Goal: Task Accomplishment & Management: Use online tool/utility

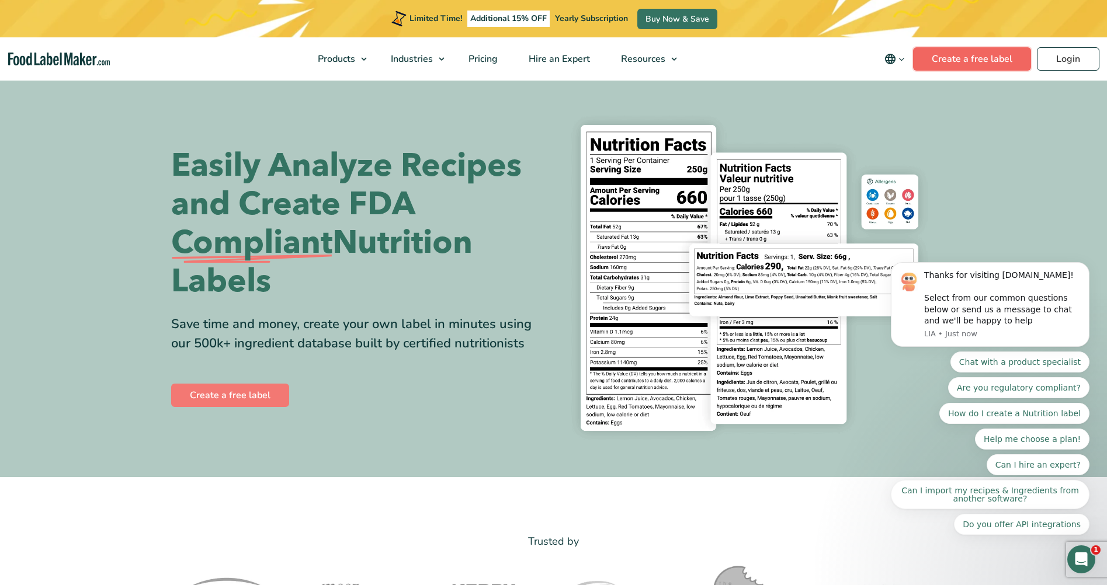
click at [1003, 63] on link "Create a free label" at bounding box center [972, 58] width 118 height 23
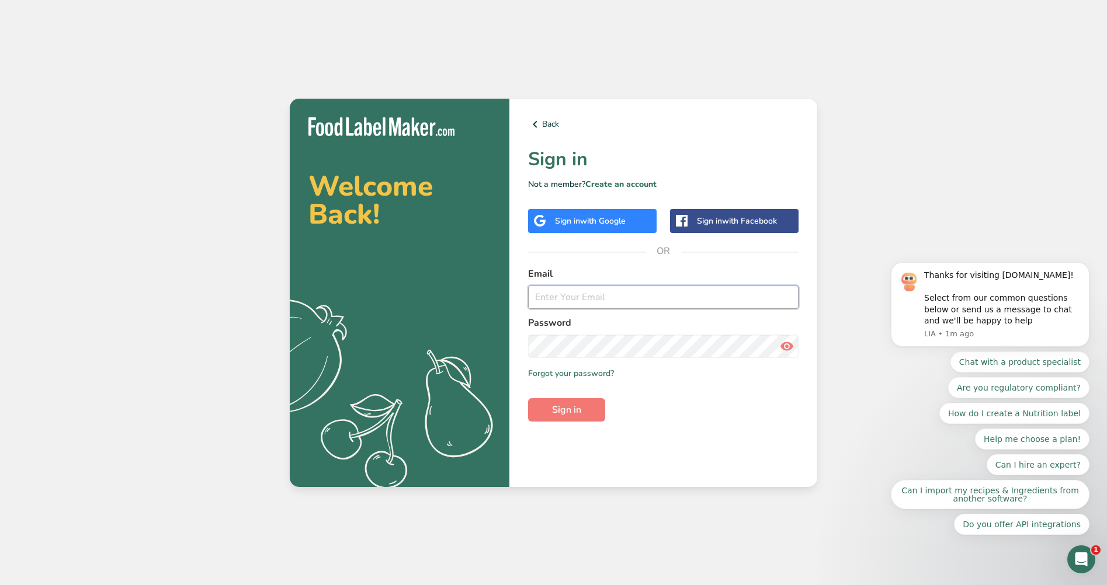
click at [633, 293] on input "email" at bounding box center [663, 297] width 271 height 23
type input "lisa.jeannec@gmail.com"
click at [561, 415] on span "Sign in" at bounding box center [566, 410] width 29 height 14
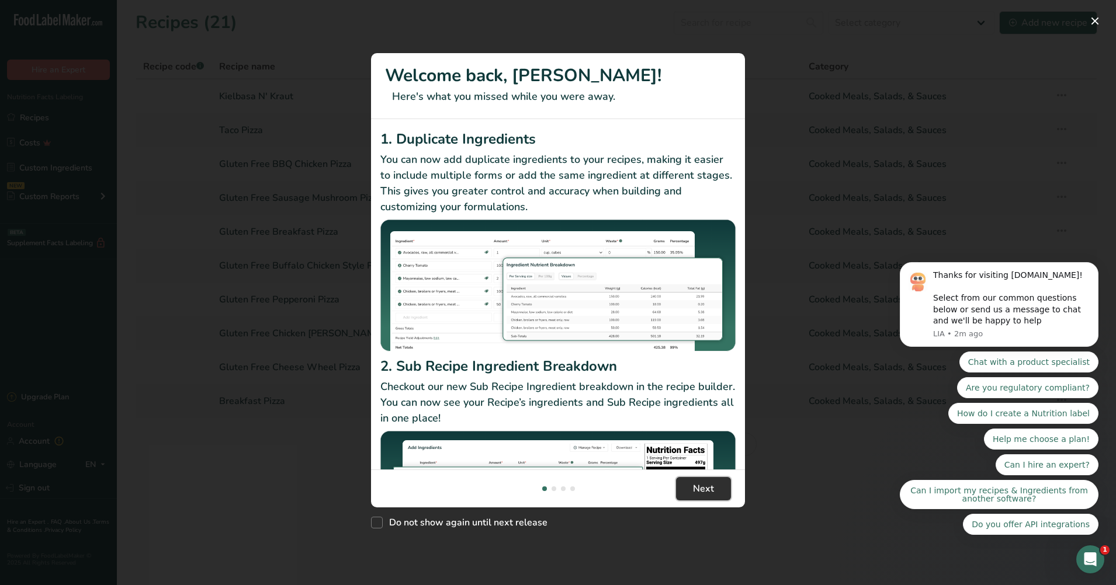
click at [695, 498] on button "Next" at bounding box center [703, 488] width 55 height 23
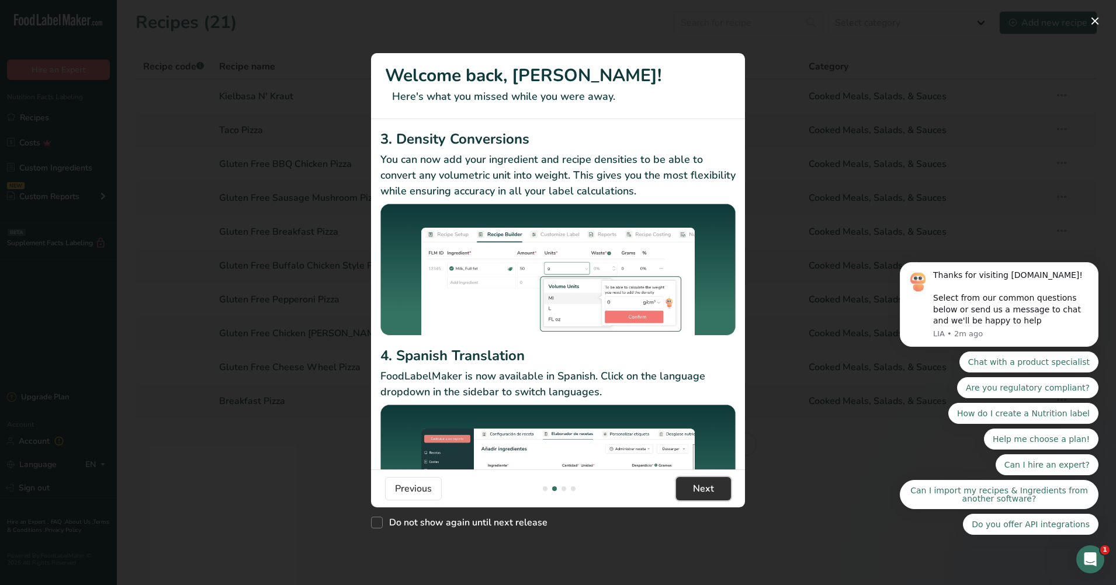
click at [695, 498] on button "Next" at bounding box center [703, 488] width 55 height 23
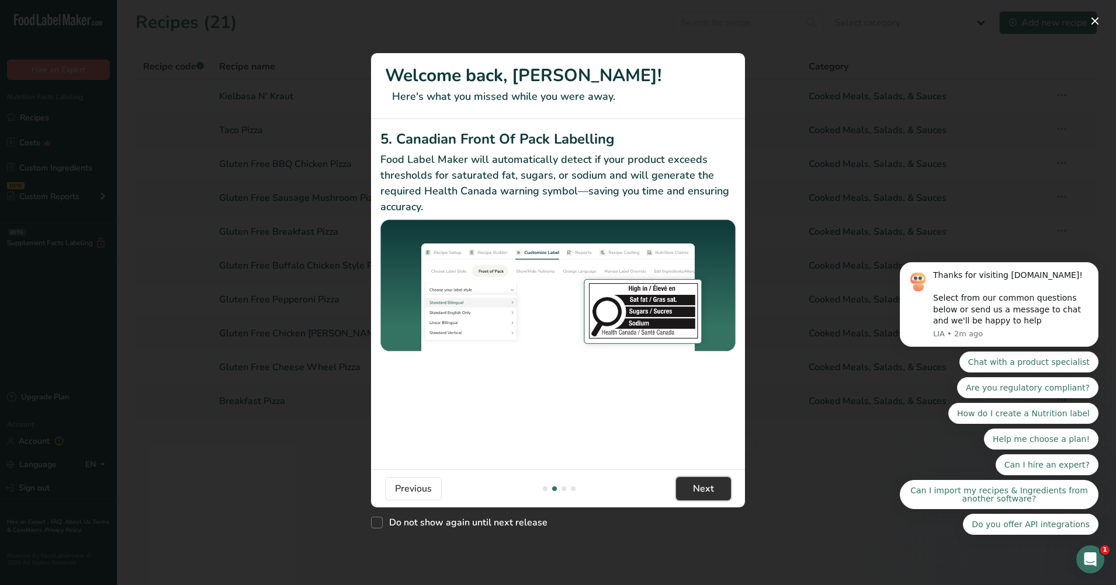
click at [695, 498] on button "Next" at bounding box center [703, 488] width 55 height 23
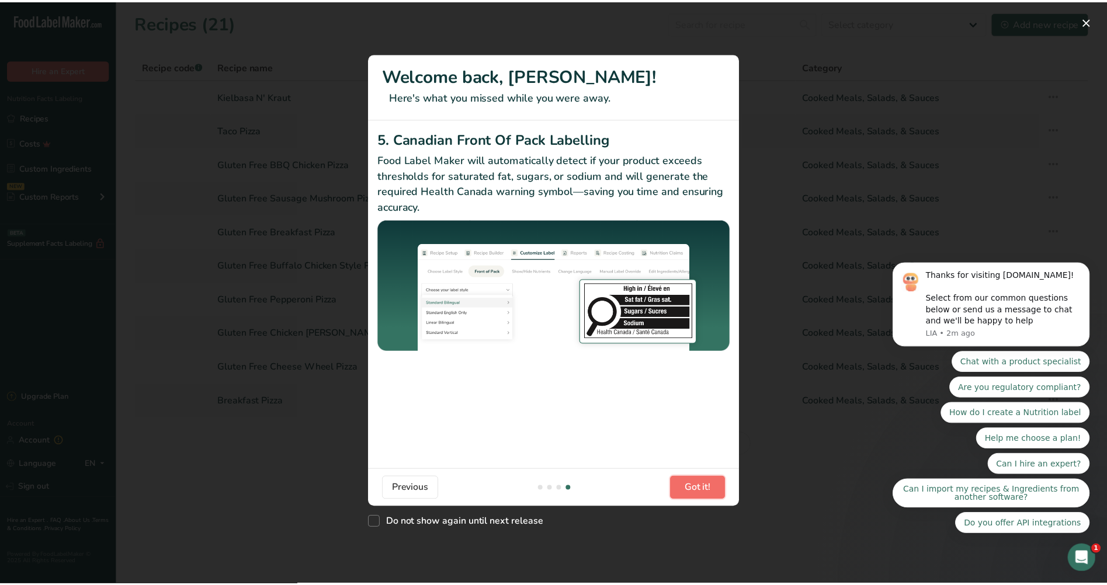
scroll to position [0, 1122]
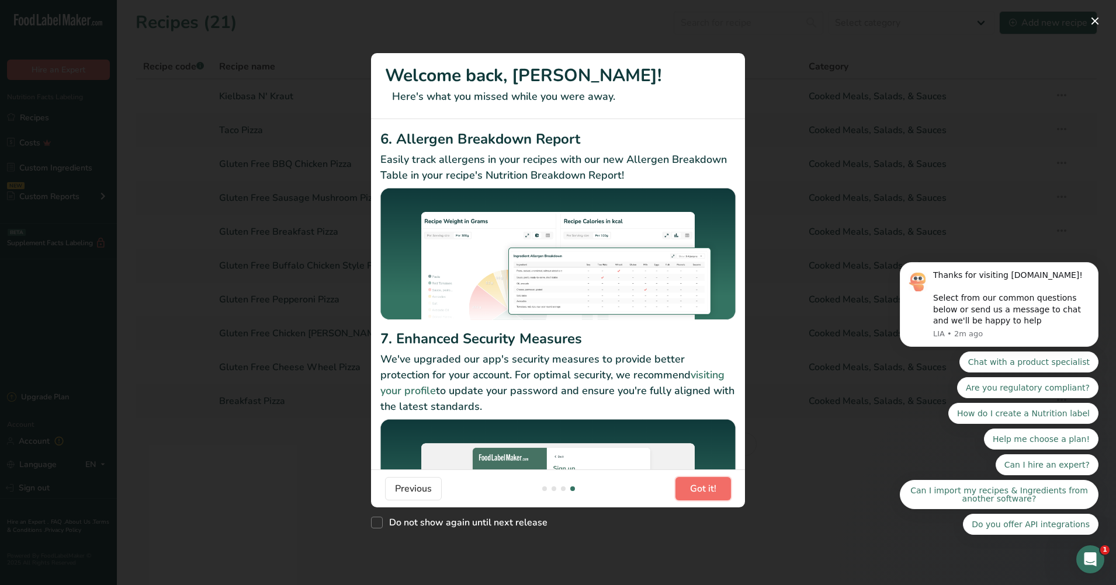
click at [695, 498] on button "Got it!" at bounding box center [703, 488] width 56 height 23
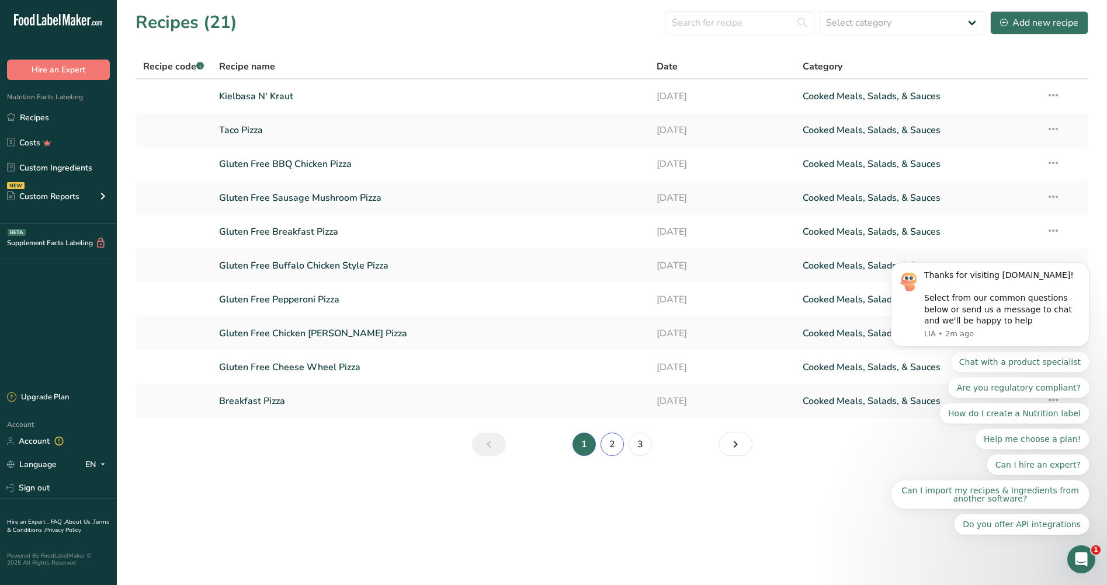
click at [611, 445] on link "2" at bounding box center [612, 444] width 23 height 23
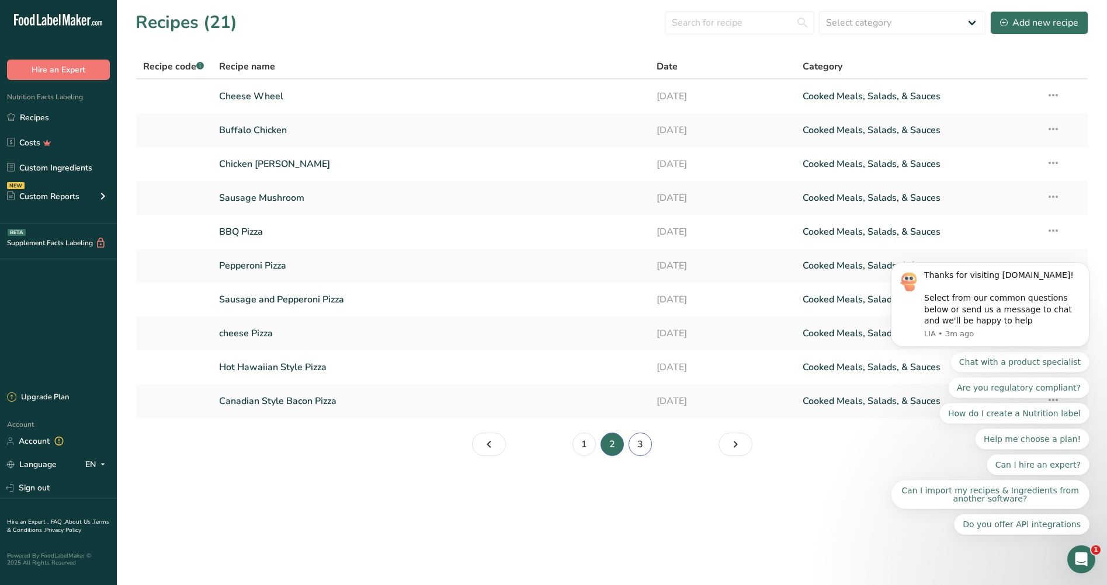
click at [642, 442] on link "3" at bounding box center [640, 444] width 23 height 23
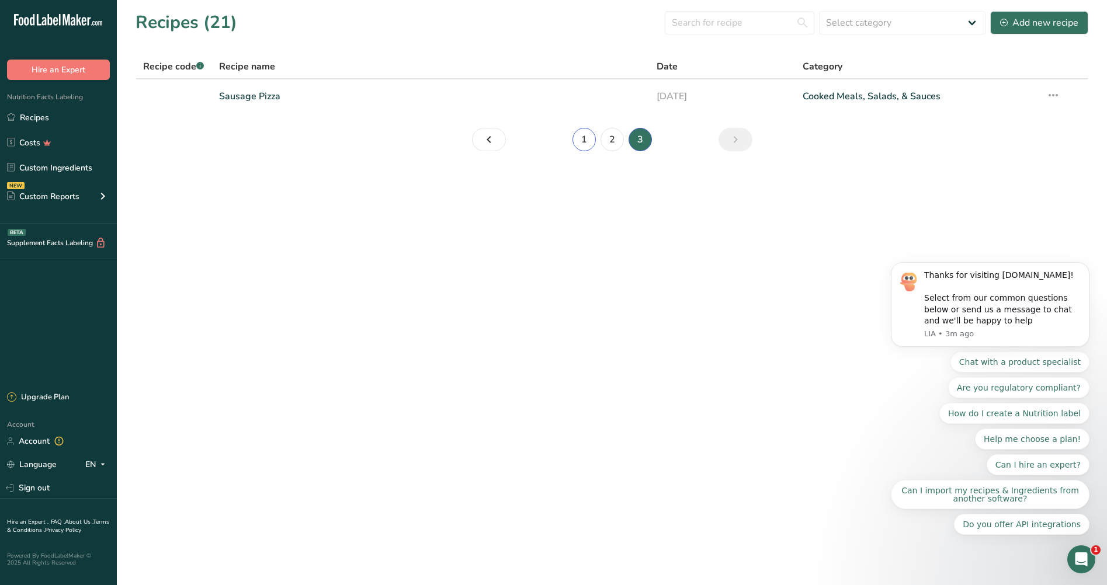
click at [582, 140] on link "1" at bounding box center [584, 139] width 23 height 23
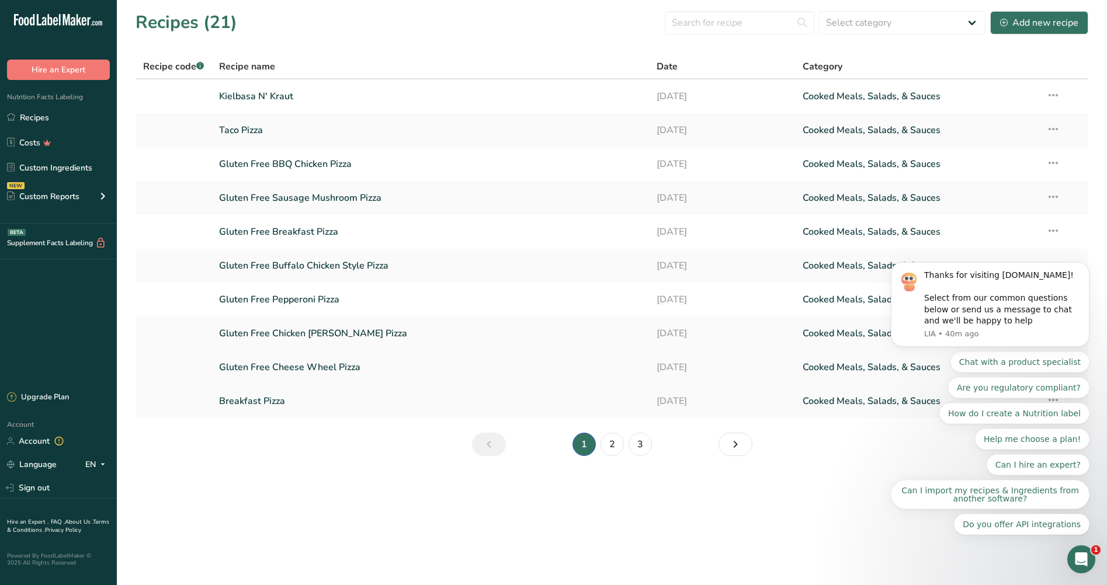
click at [281, 365] on link "Gluten Free Cheese Wheel Pizza" at bounding box center [431, 367] width 424 height 25
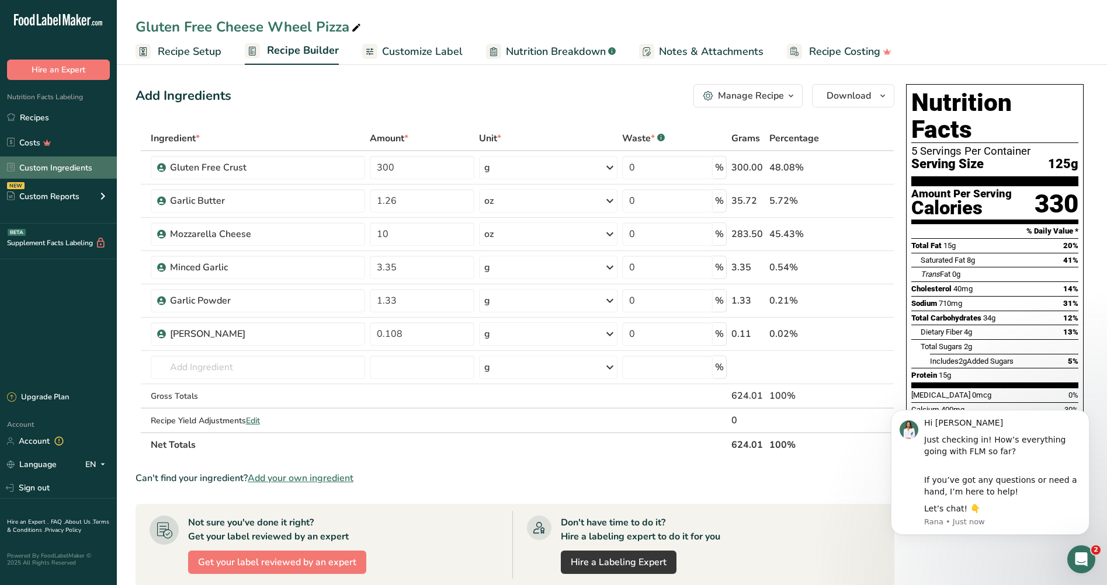
click at [64, 169] on link "Custom Ingredients" at bounding box center [58, 168] width 117 height 22
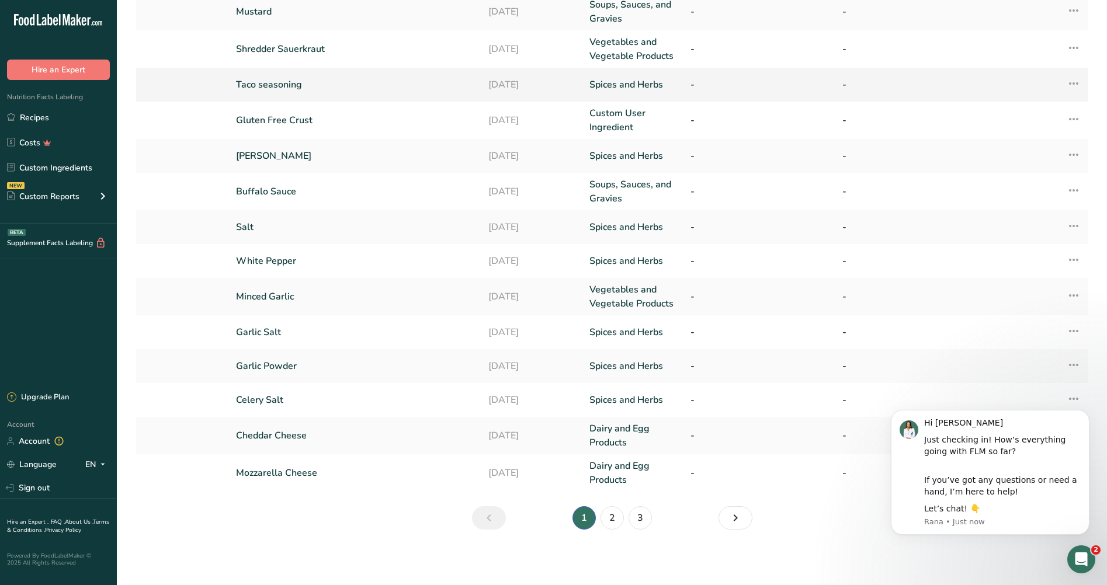
scroll to position [150, 0]
click at [607, 515] on link "2" at bounding box center [612, 517] width 23 height 23
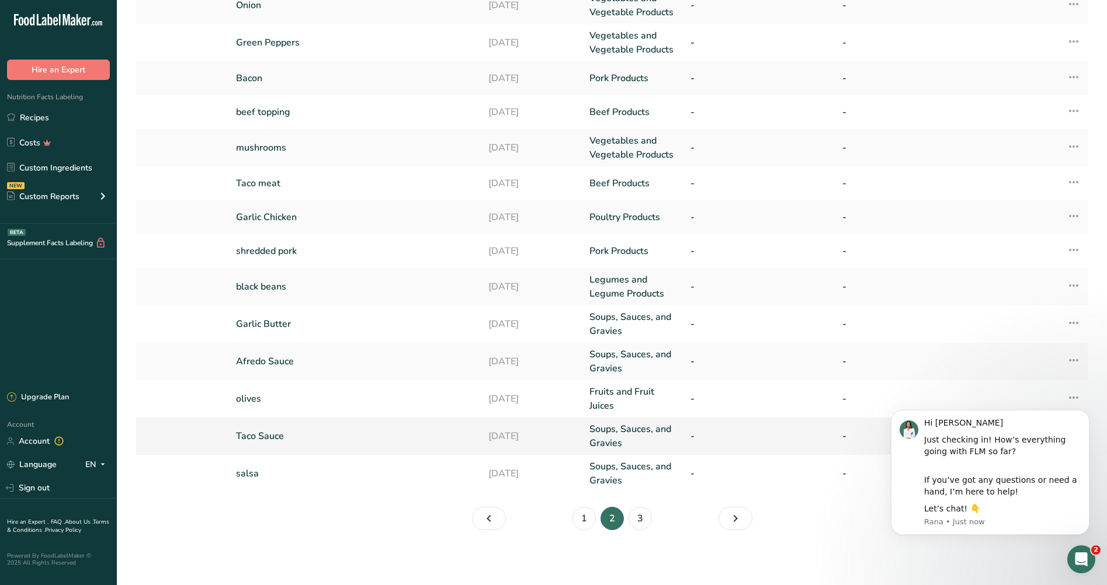
scroll to position [157, 0]
click at [630, 517] on link "3" at bounding box center [640, 517] width 23 height 23
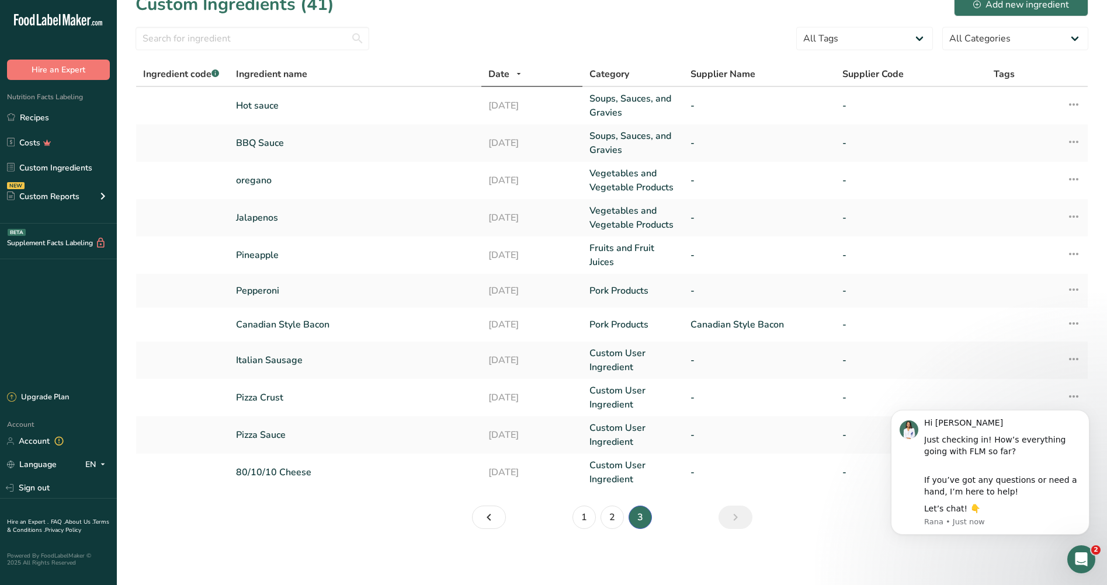
scroll to position [18, 0]
click at [606, 521] on link "2" at bounding box center [612, 517] width 23 height 23
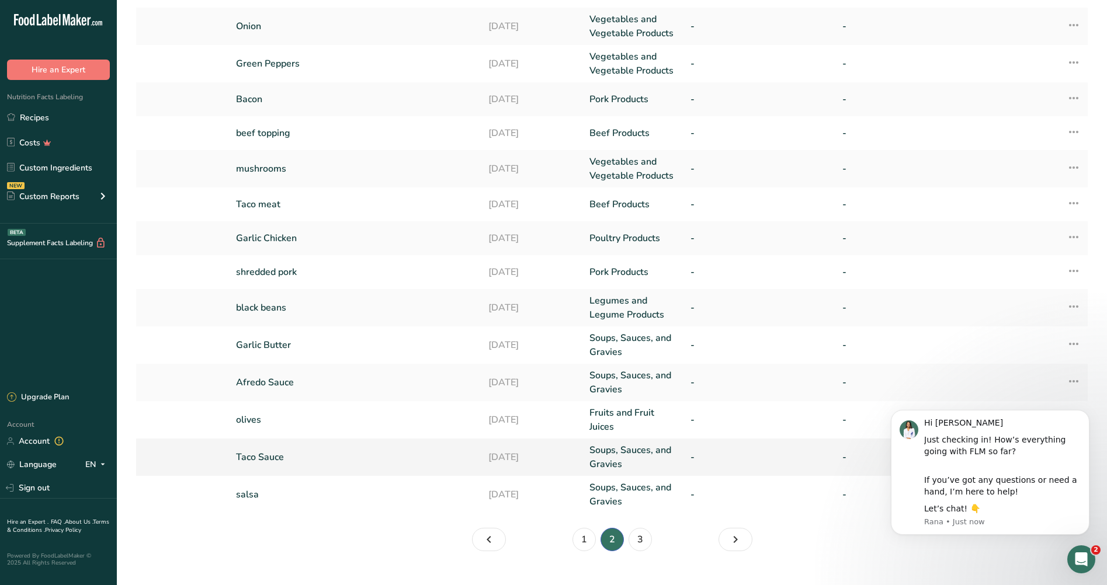
scroll to position [157, 0]
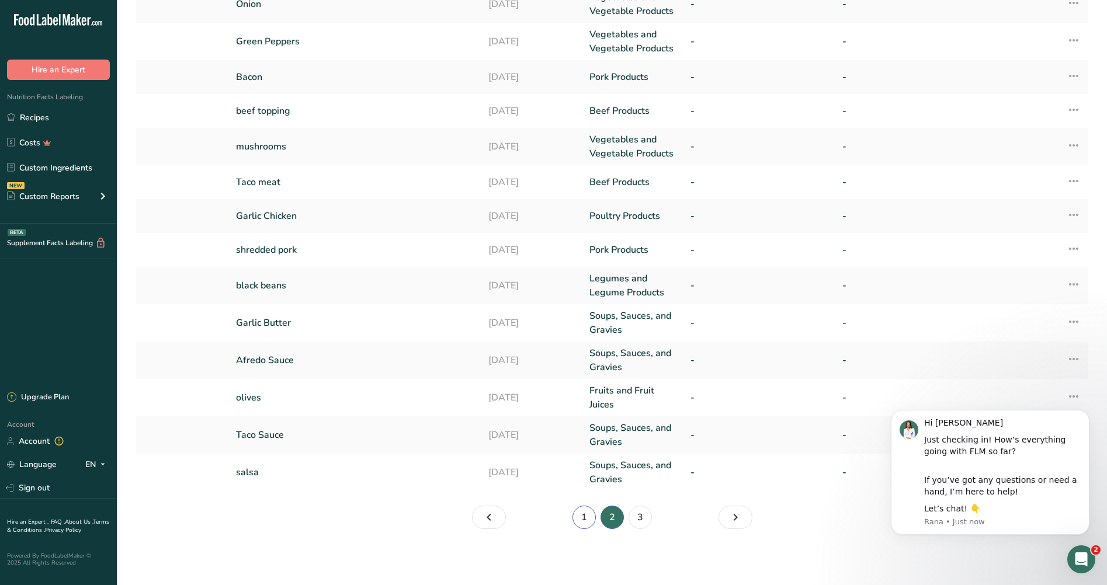
click at [589, 515] on link "1" at bounding box center [584, 517] width 23 height 23
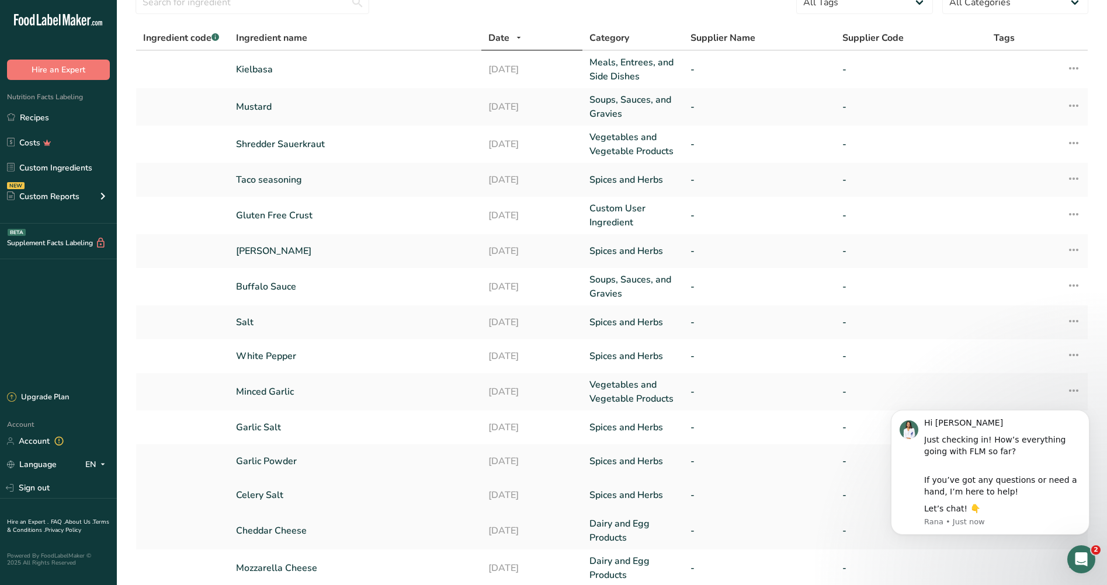
scroll to position [33, 0]
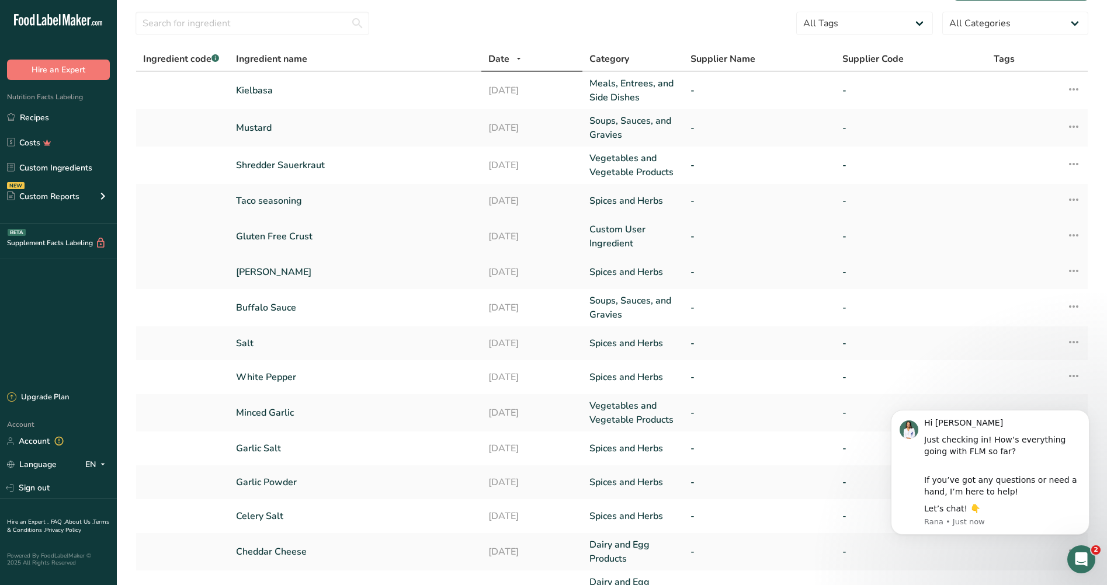
click at [273, 236] on link "Gluten Free Crust" at bounding box center [355, 237] width 238 height 14
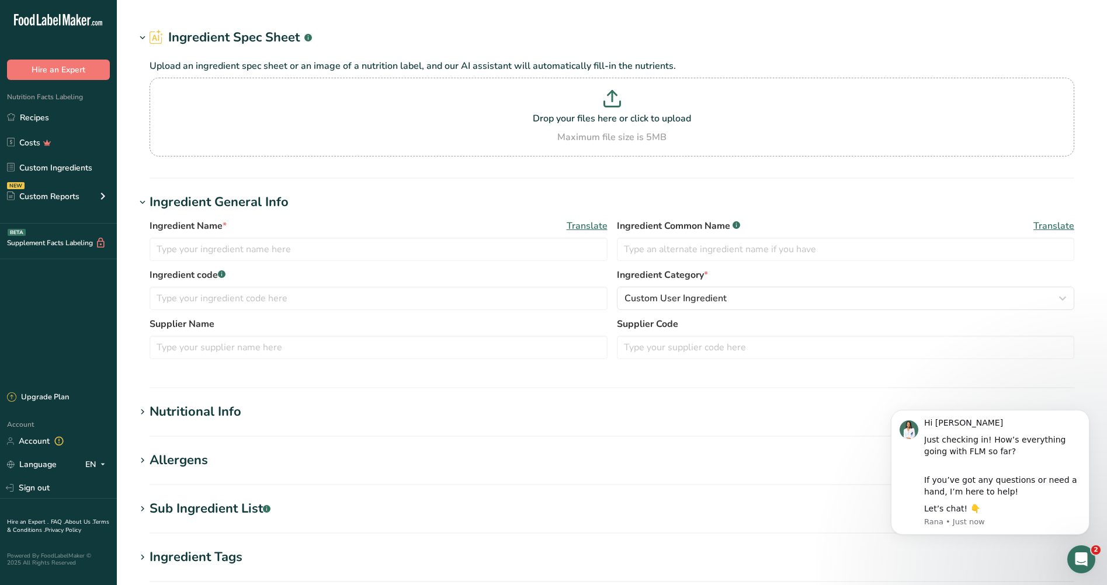
type input "Gluten Free Crust"
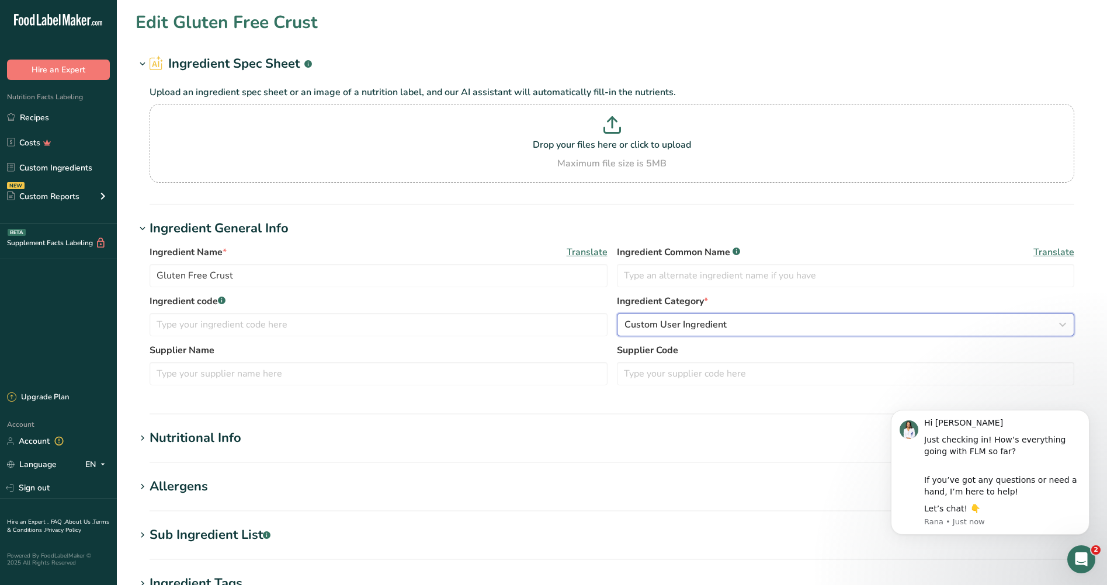
click at [665, 325] on span "Custom User Ingredient" at bounding box center [676, 325] width 102 height 14
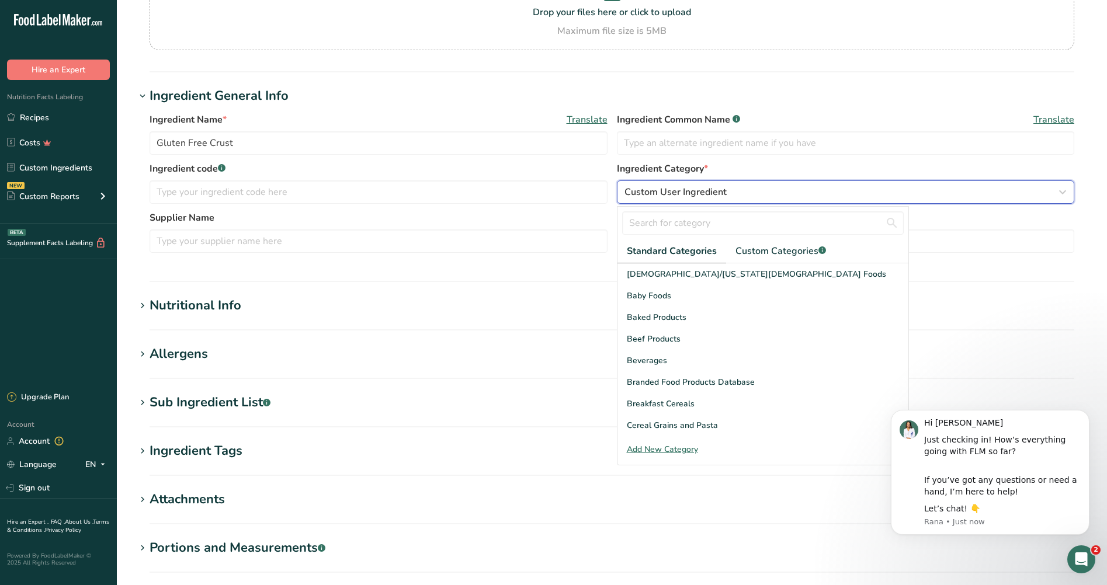
scroll to position [175, 0]
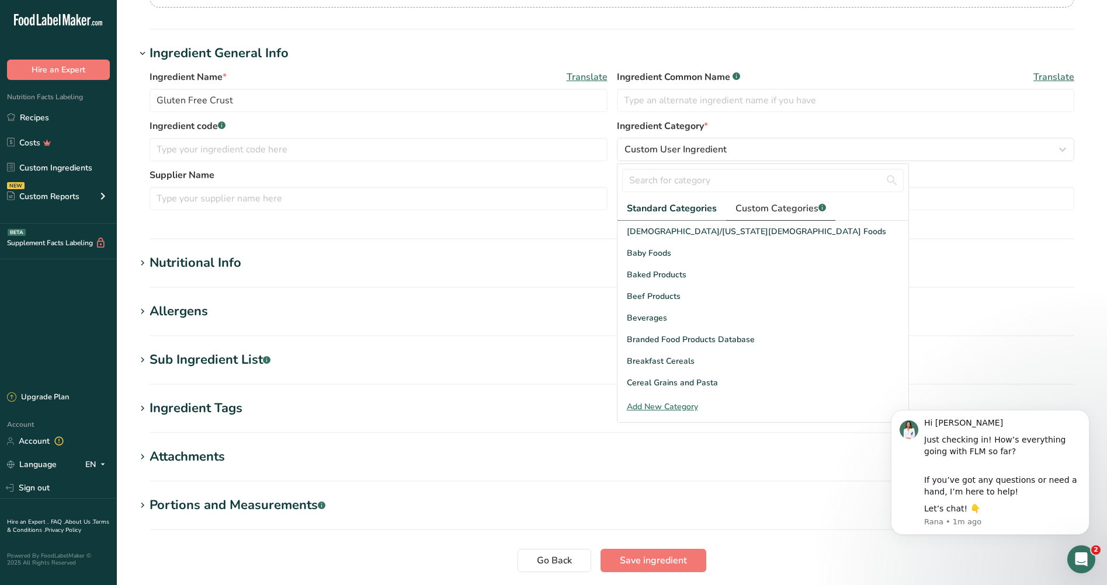
click at [793, 209] on span "Custom Categories .a-a{fill:#347362;}.b-a{fill:#fff;}" at bounding box center [781, 209] width 91 height 14
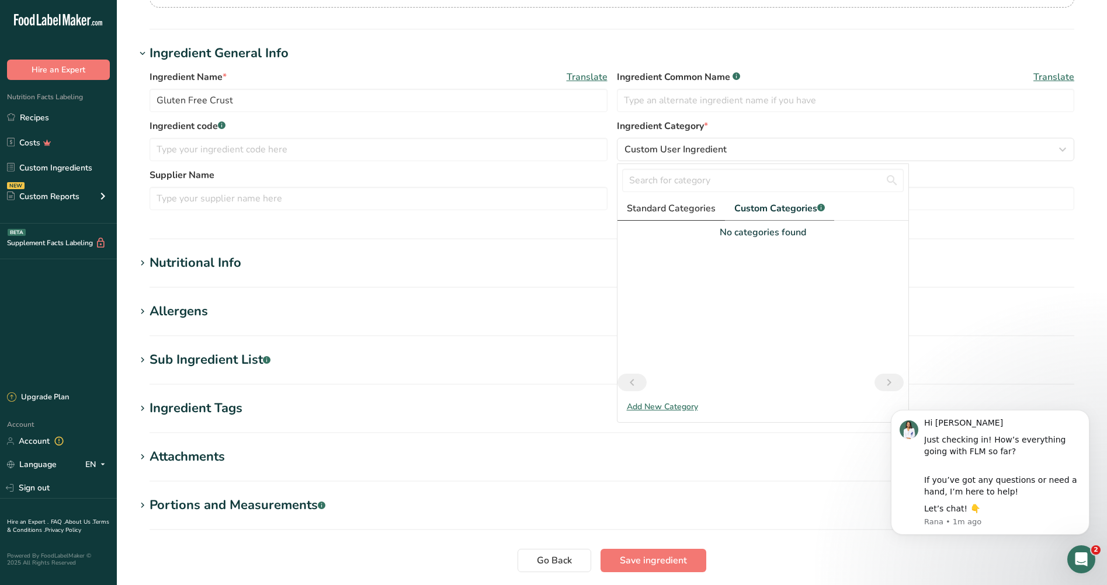
click at [688, 203] on span "Standard Categories" at bounding box center [671, 209] width 89 height 14
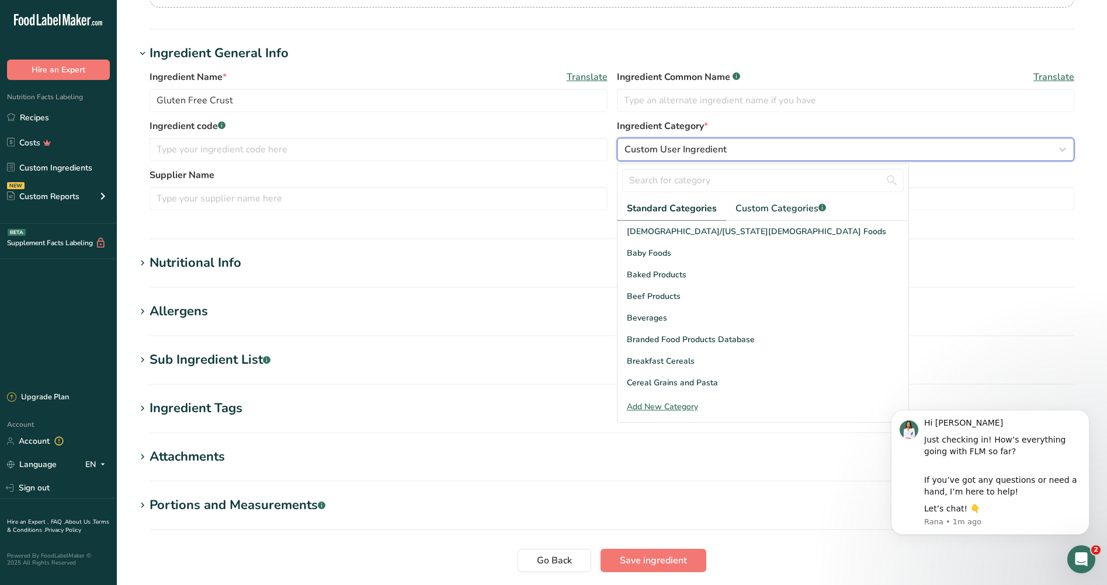
click at [864, 144] on div "Custom User Ingredient" at bounding box center [843, 150] width 436 height 14
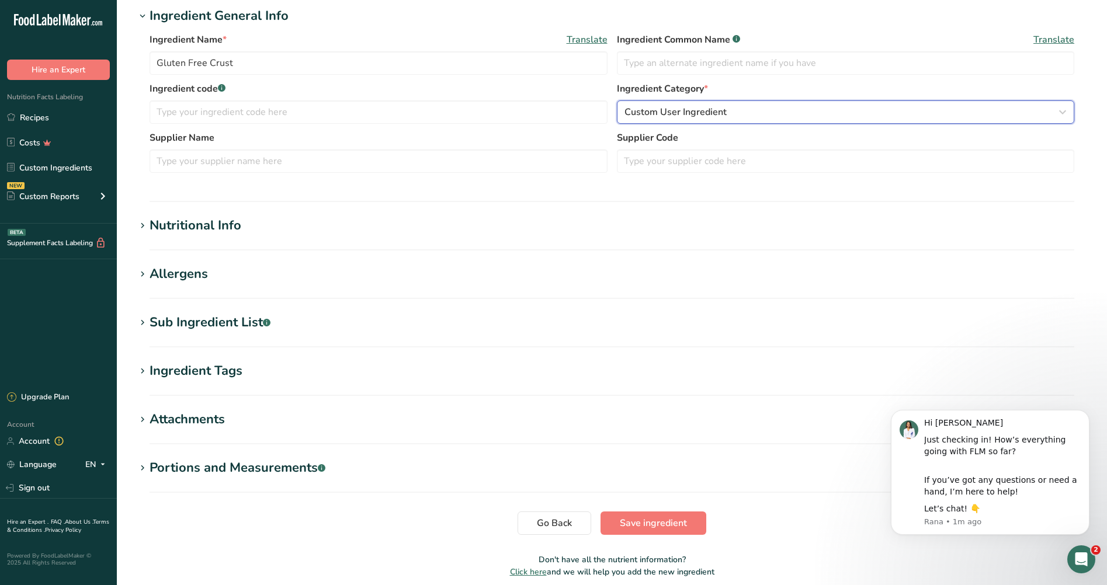
scroll to position [234, 0]
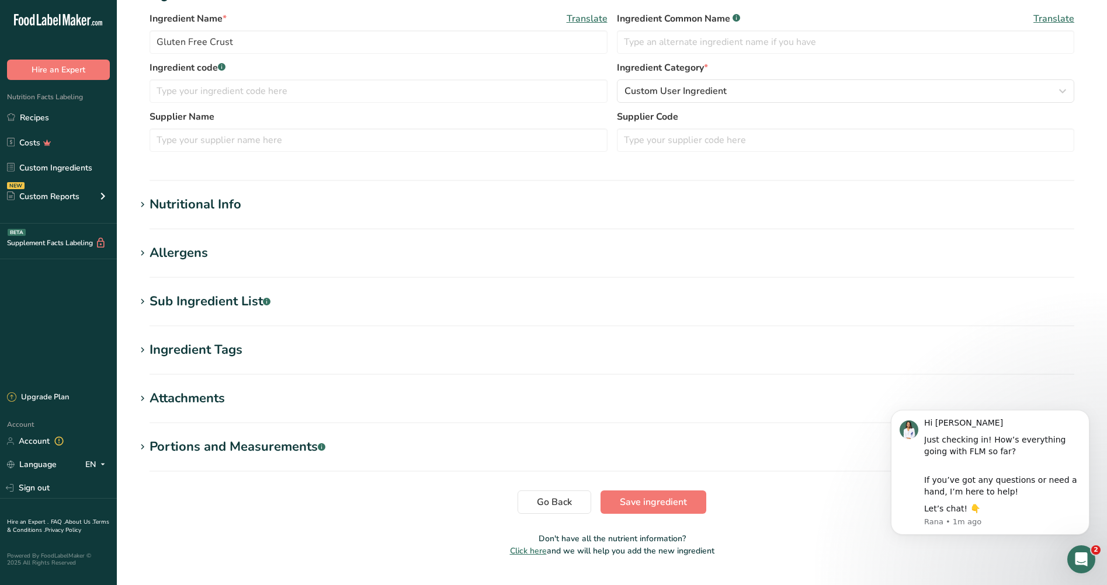
click at [200, 209] on div "Nutritional Info" at bounding box center [196, 204] width 92 height 19
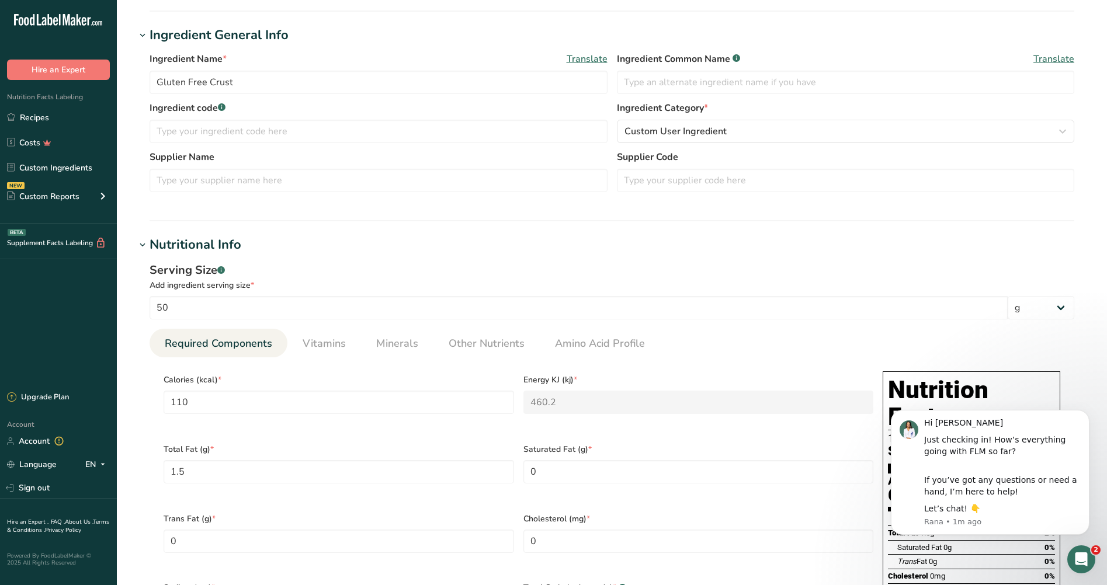
scroll to position [58, 0]
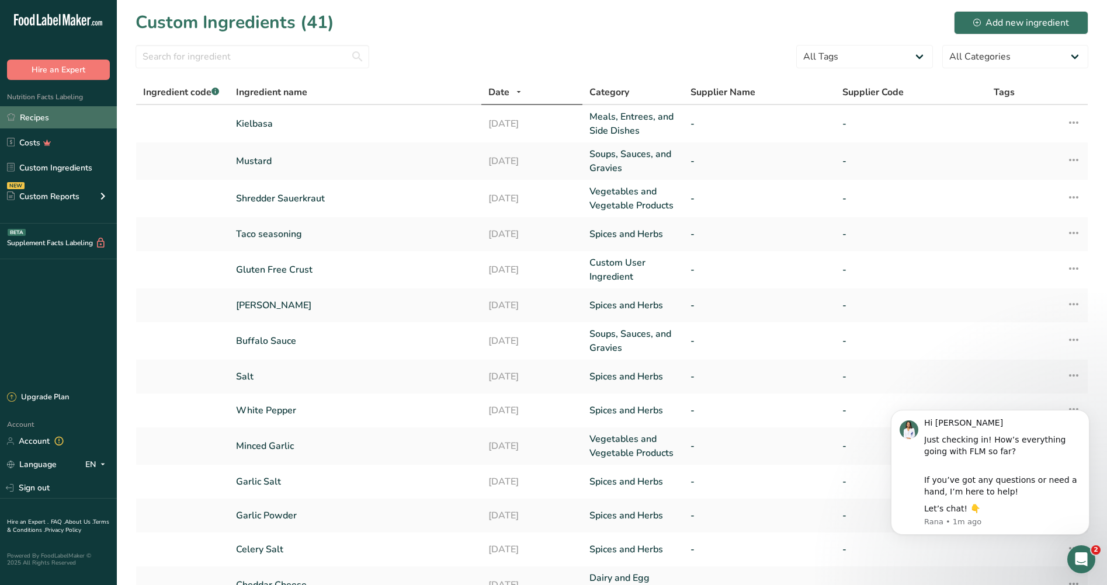
click at [51, 112] on link "Recipes" at bounding box center [58, 117] width 117 height 22
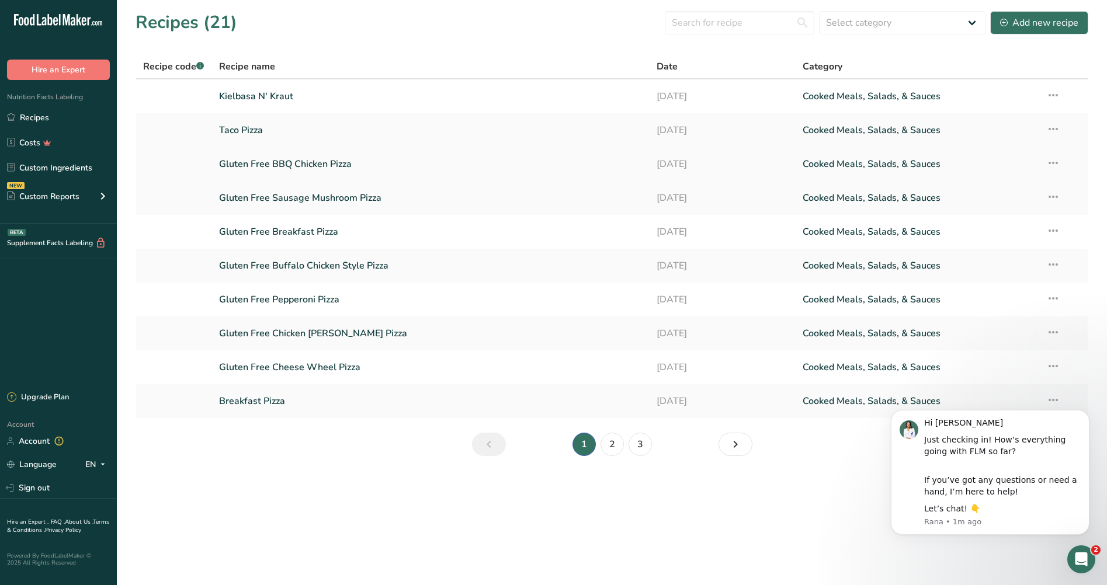
click at [315, 161] on link "Gluten Free BBQ Chicken Pizza" at bounding box center [431, 164] width 424 height 25
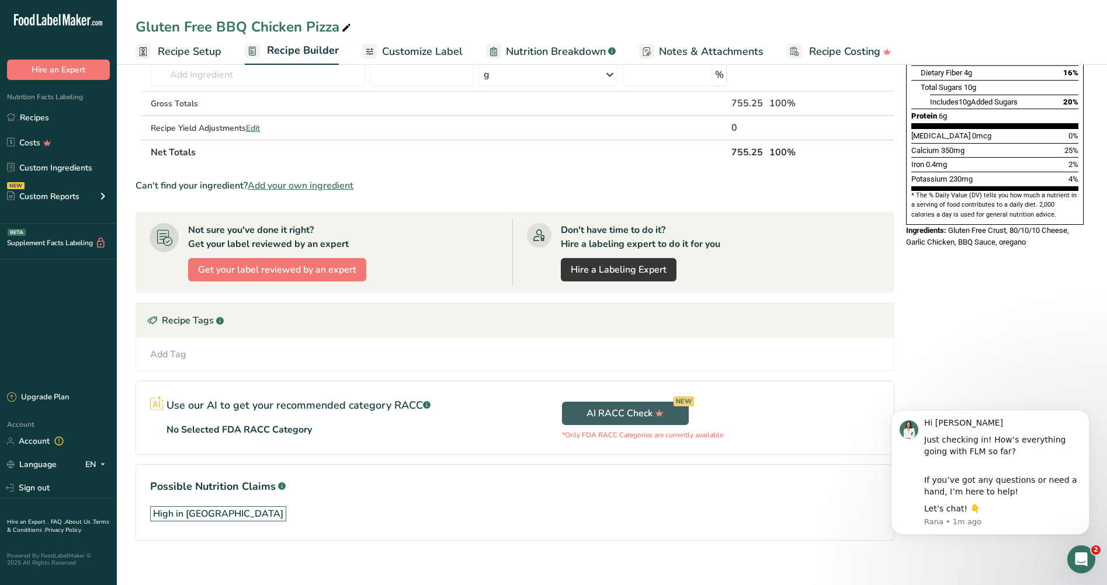
scroll to position [271, 0]
